Goal: Communication & Community: Answer question/provide support

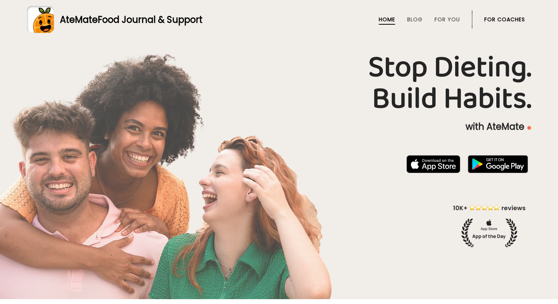
click at [519, 21] on link "For Coaches" at bounding box center [504, 19] width 41 height 6
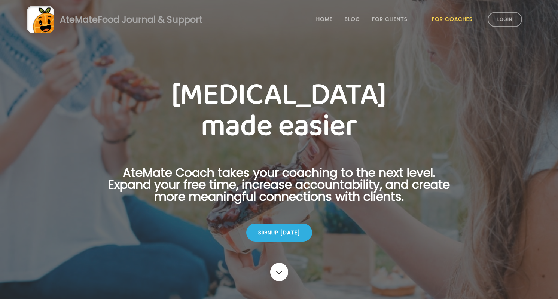
click at [519, 21] on link "Login" at bounding box center [504, 19] width 34 height 15
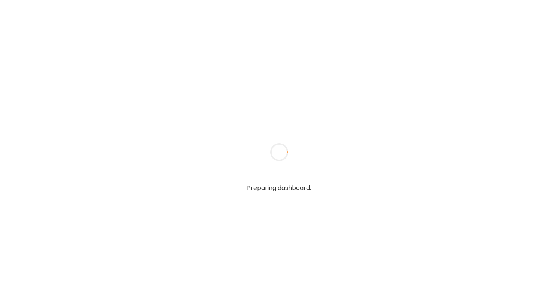
type textarea "**********"
type input "**********"
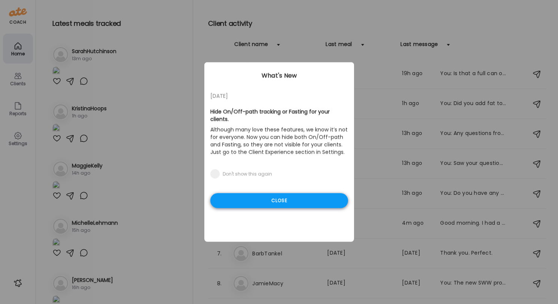
click at [304, 205] on div "Close" at bounding box center [279, 200] width 138 height 15
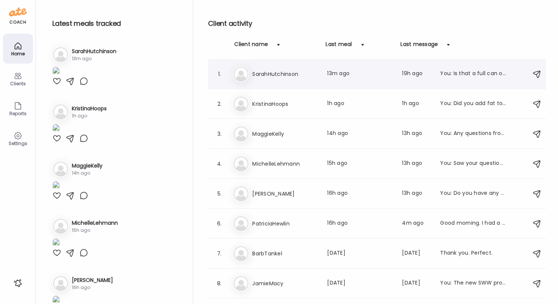
click at [353, 81] on div "Sa SarahHutchinson Last meal: 13m ago Last message: 19h ago You: Is that a full…" at bounding box center [378, 74] width 291 height 16
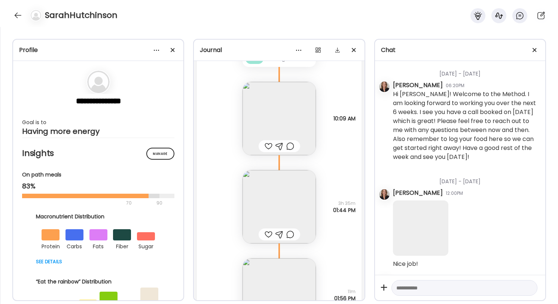
scroll to position [18350, 0]
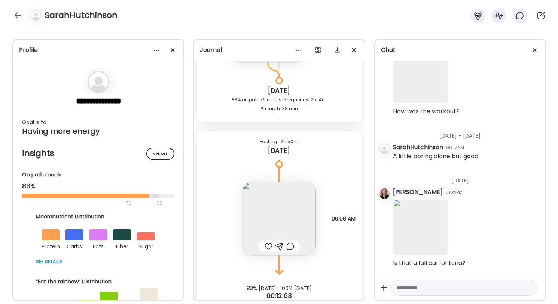
click at [266, 242] on div at bounding box center [268, 246] width 8 height 9
click at [18, 16] on div at bounding box center [18, 15] width 12 height 12
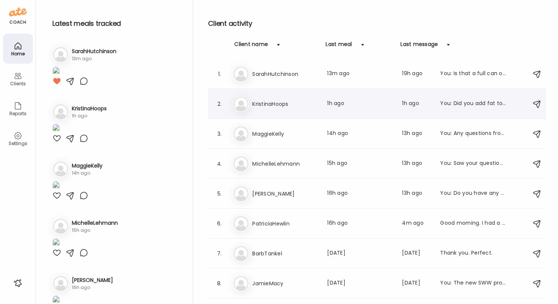
click at [284, 99] on h3 "KristinaHoops" at bounding box center [285, 103] width 66 height 9
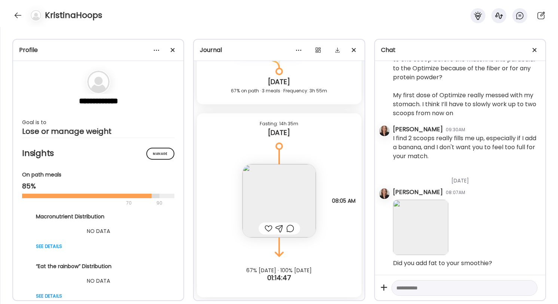
scroll to position [3102, 0]
click at [19, 13] on div at bounding box center [18, 15] width 12 height 12
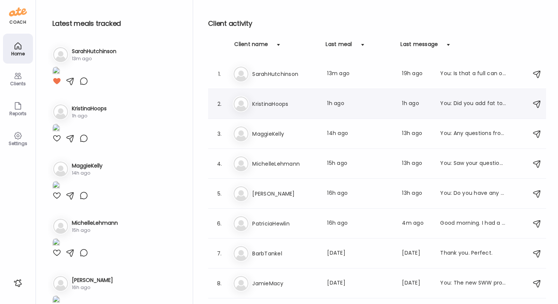
click at [337, 110] on div "Kr KristinaHoops Last meal: 1h ago Last message: 1h ago You: Did you add fat to…" at bounding box center [378, 104] width 291 height 16
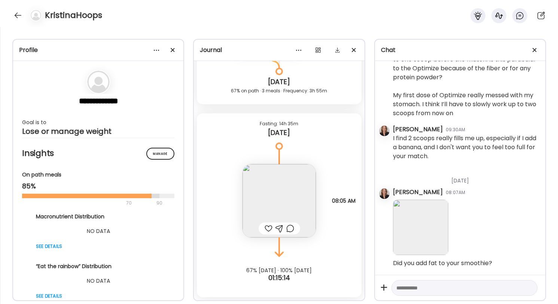
scroll to position [4116, 0]
click at [18, 13] on div at bounding box center [18, 15] width 12 height 12
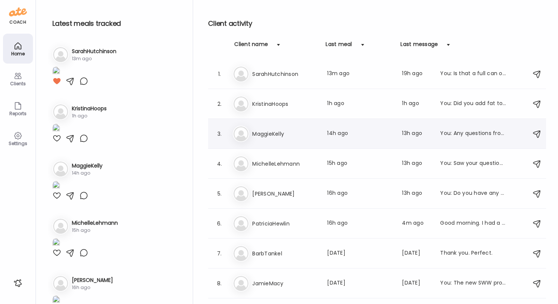
click at [333, 127] on div "Ma MaggieKelly Last meal: 14h ago Last message: 13h ago You: Any questions from…" at bounding box center [378, 134] width 291 height 16
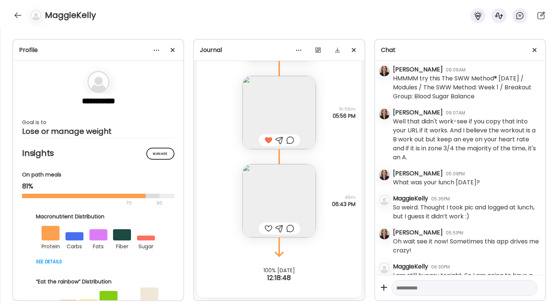
scroll to position [3185, 0]
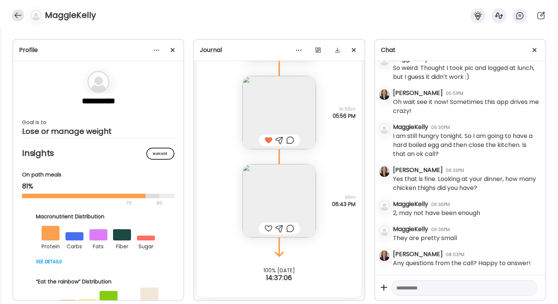
click at [17, 15] on div at bounding box center [18, 15] width 12 height 12
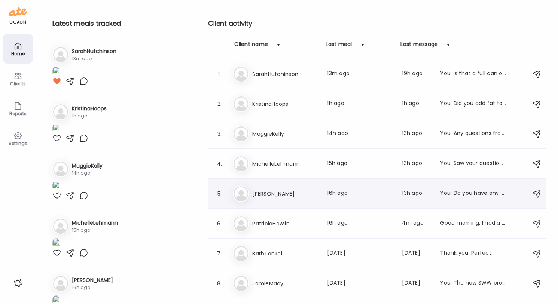
click at [283, 195] on h3 "[PERSON_NAME]" at bounding box center [285, 193] width 66 height 9
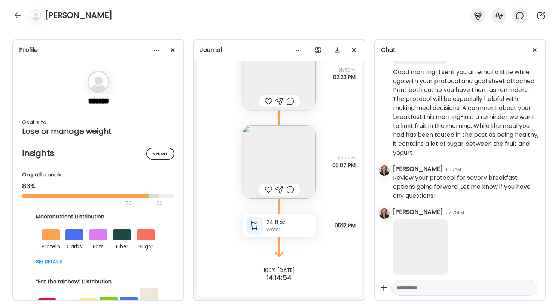
scroll to position [397, 0]
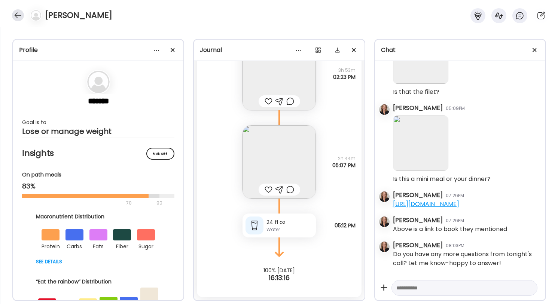
click at [18, 16] on div at bounding box center [18, 15] width 12 height 12
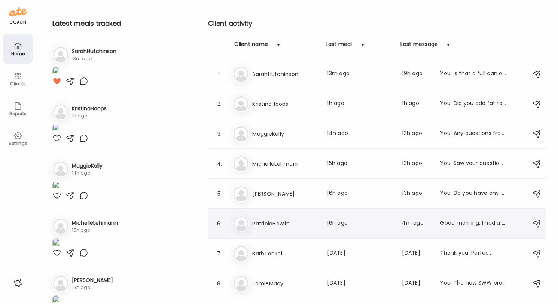
click at [319, 225] on div "Pa PatriciaHewlin Last meal: 16h ago Last message: 4m ago Good morning. I had a…" at bounding box center [378, 223] width 291 height 16
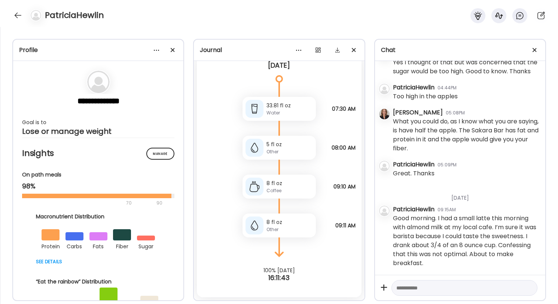
scroll to position [6085, 0]
click at [473, 288] on textarea at bounding box center [457, 287] width 123 height 9
type textarea "**********"
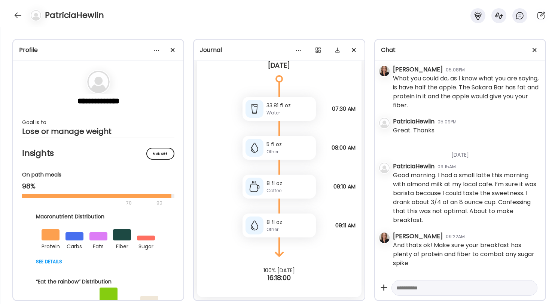
scroll to position [6128, 0]
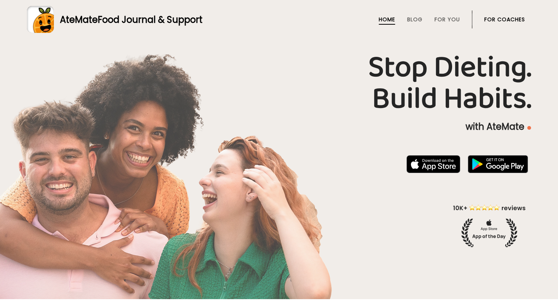
click at [503, 17] on link "For Coaches" at bounding box center [504, 19] width 41 height 6
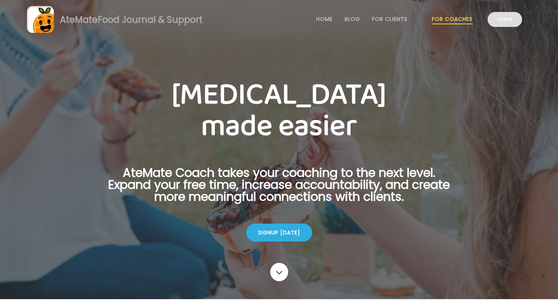
click at [506, 23] on link "Login" at bounding box center [504, 19] width 34 height 15
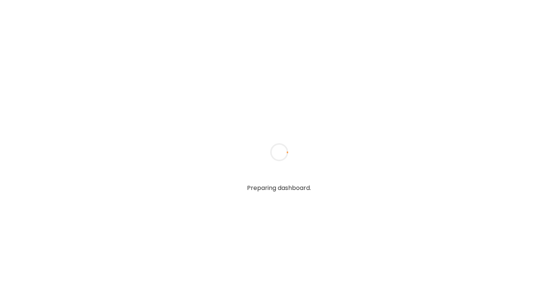
type textarea "**********"
type input "**********"
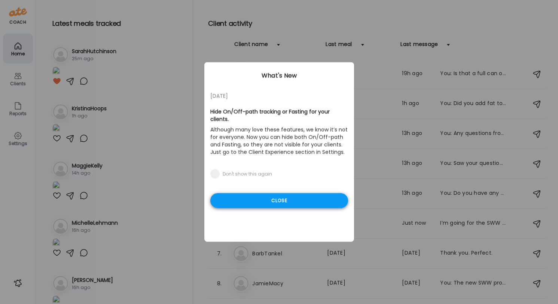
click at [321, 198] on div "Close" at bounding box center [279, 200] width 138 height 15
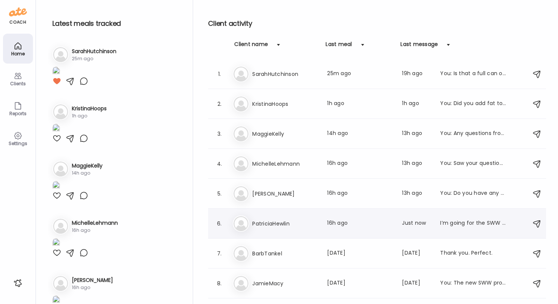
click at [469, 230] on div "Pa [PERSON_NAME] Last meal: 16h ago Last message: Just now I’m going for the SW…" at bounding box center [378, 223] width 291 height 16
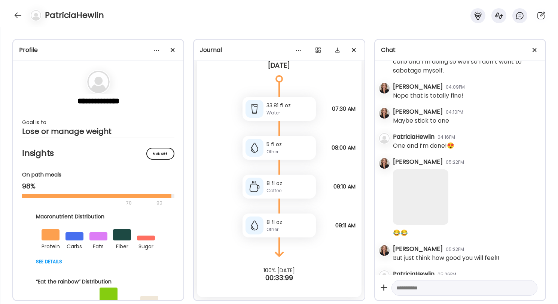
scroll to position [6162, 0]
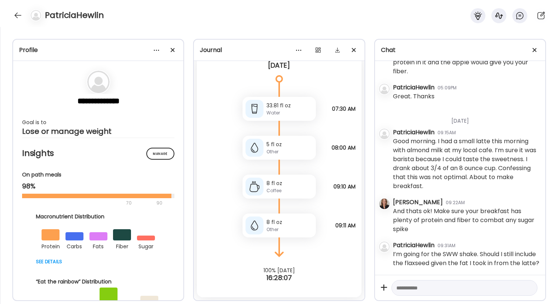
click at [438, 288] on textarea at bounding box center [457, 287] width 123 height 9
type textarea "*"
click at [440, 289] on textarea "**********" at bounding box center [457, 287] width 123 height 9
type textarea "**********"
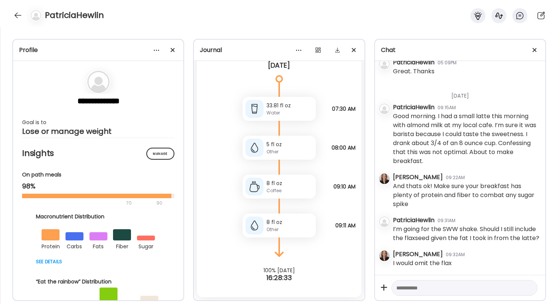
scroll to position [6187, 0]
click at [429, 291] on textarea at bounding box center [457, 287] width 123 height 9
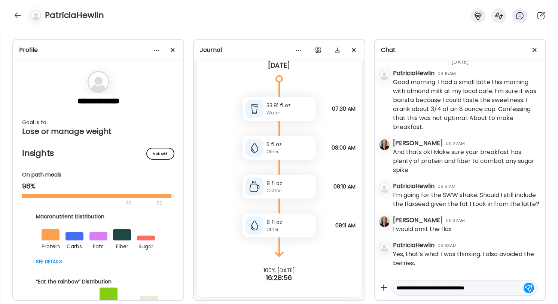
scroll to position [6221, 0]
type textarea "**********"
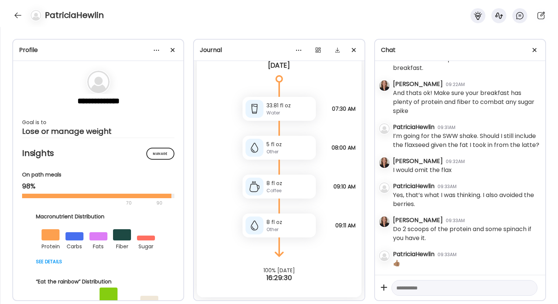
scroll to position [6280, 0]
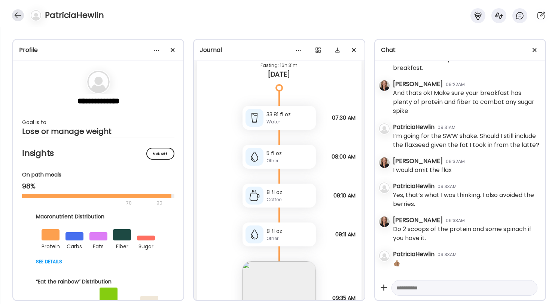
click at [16, 14] on div at bounding box center [18, 15] width 12 height 12
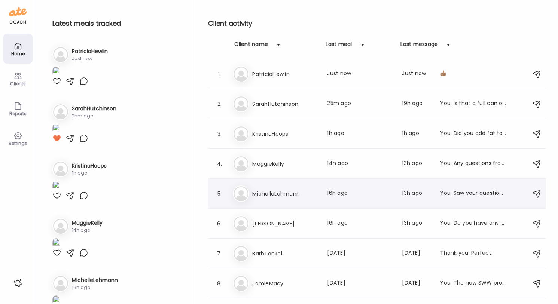
click at [332, 197] on div "Last meal: 16h ago" at bounding box center [360, 193] width 66 height 9
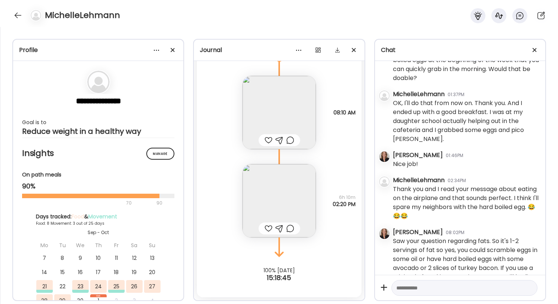
scroll to position [3982, 0]
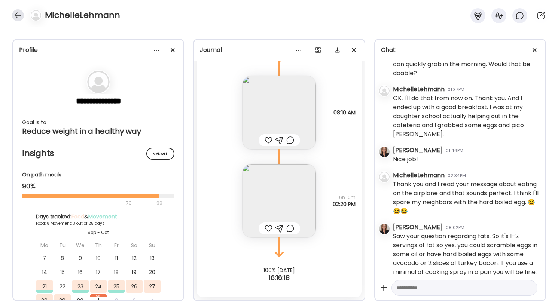
click at [17, 12] on div at bounding box center [18, 15] width 12 height 12
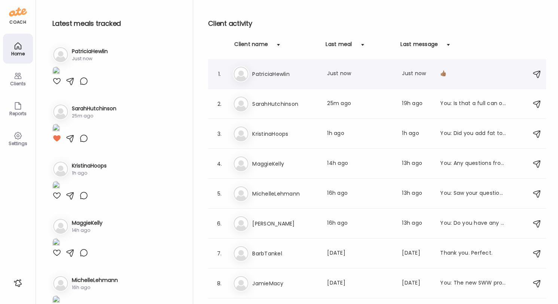
click at [359, 74] on div "Last meal: Just now" at bounding box center [360, 74] width 66 height 9
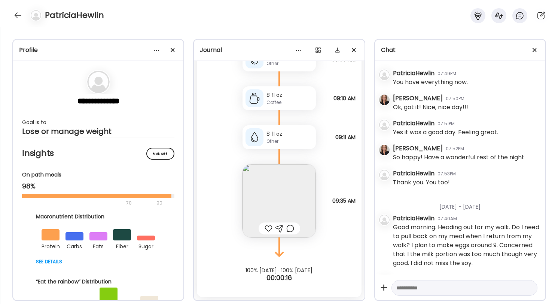
scroll to position [6280, 0]
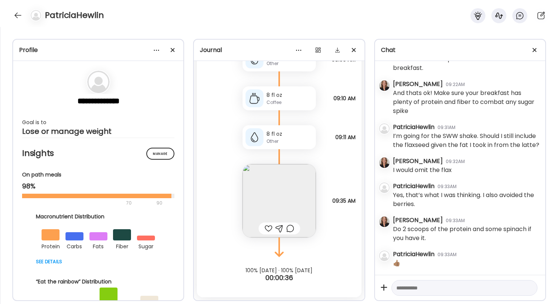
click at [268, 228] on div at bounding box center [268, 228] width 8 height 9
